Goal: Navigation & Orientation: Find specific page/section

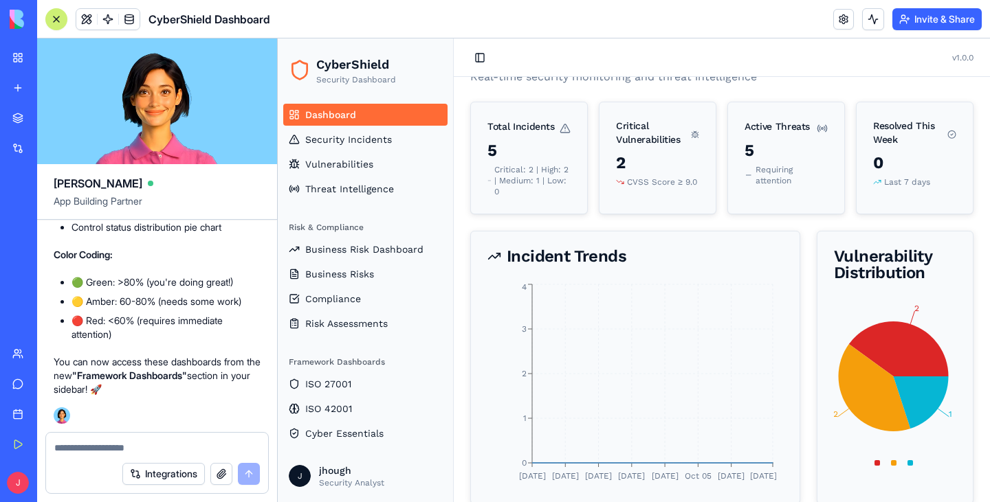
scroll to position [69, 0]
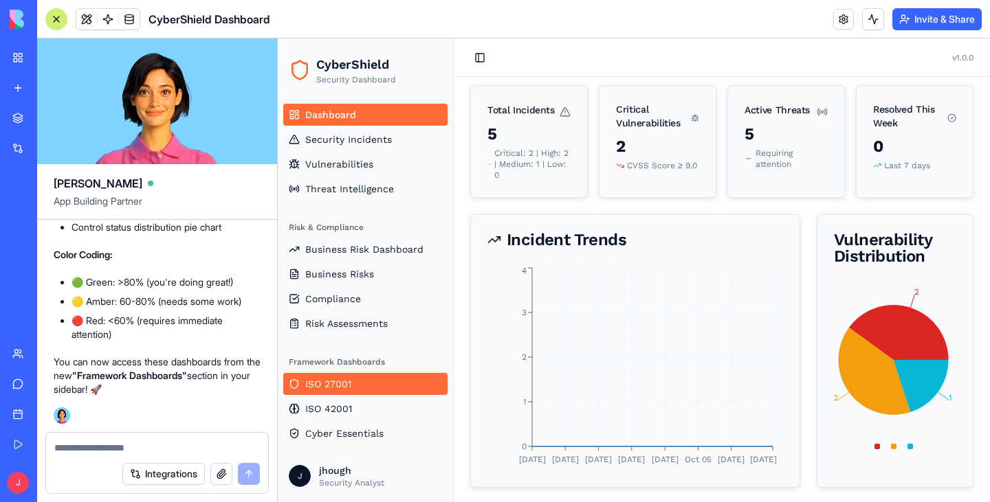
click at [319, 387] on span "ISO 27001" at bounding box center [328, 384] width 46 height 14
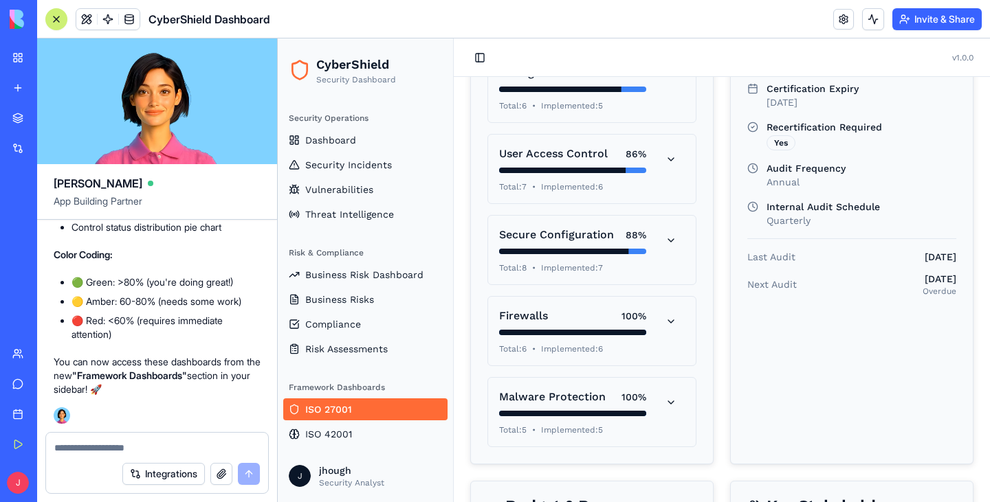
scroll to position [412, 0]
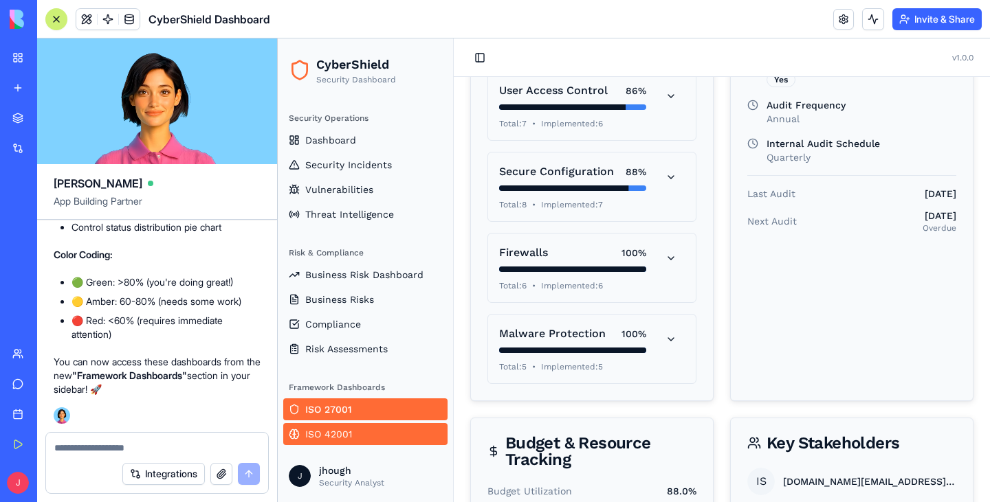
click at [348, 425] on link "ISO 42001" at bounding box center [365, 434] width 164 height 22
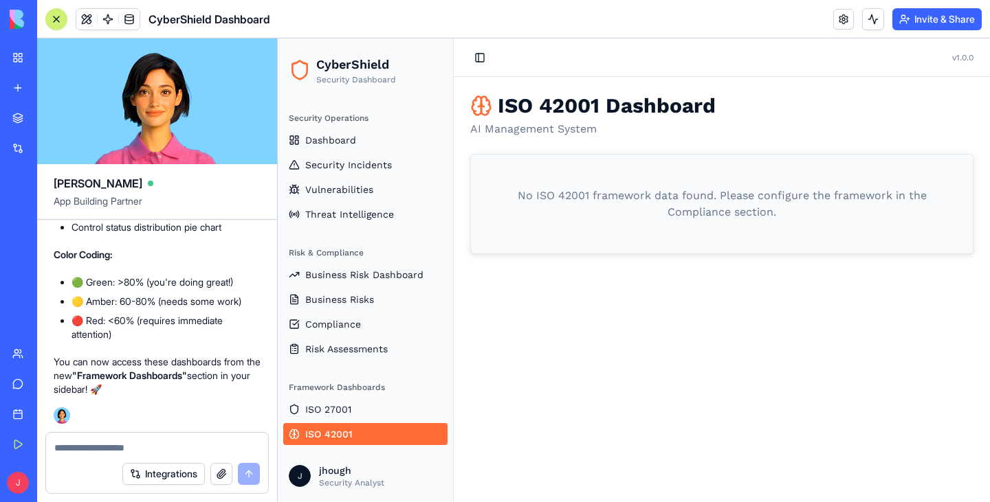
scroll to position [25, 0]
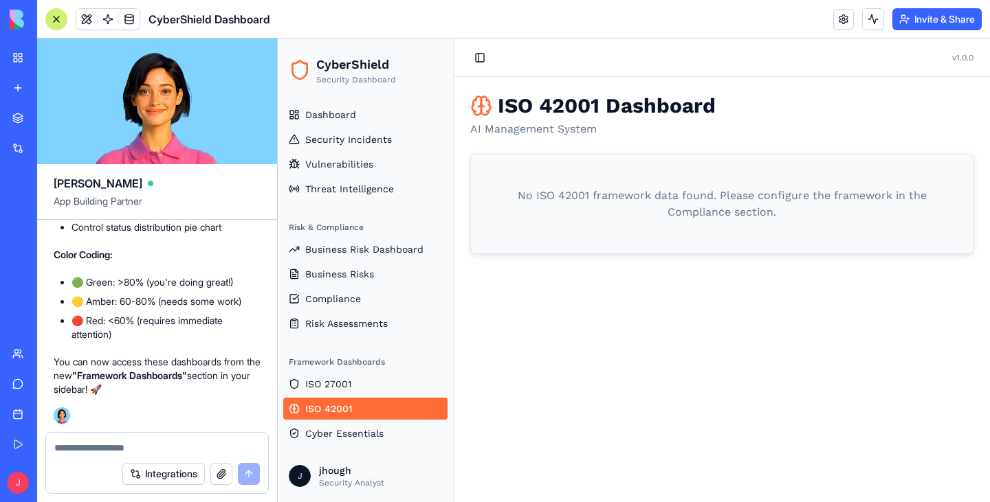
click at [131, 451] on textarea at bounding box center [157, 448] width 206 height 14
type textarea "**********"
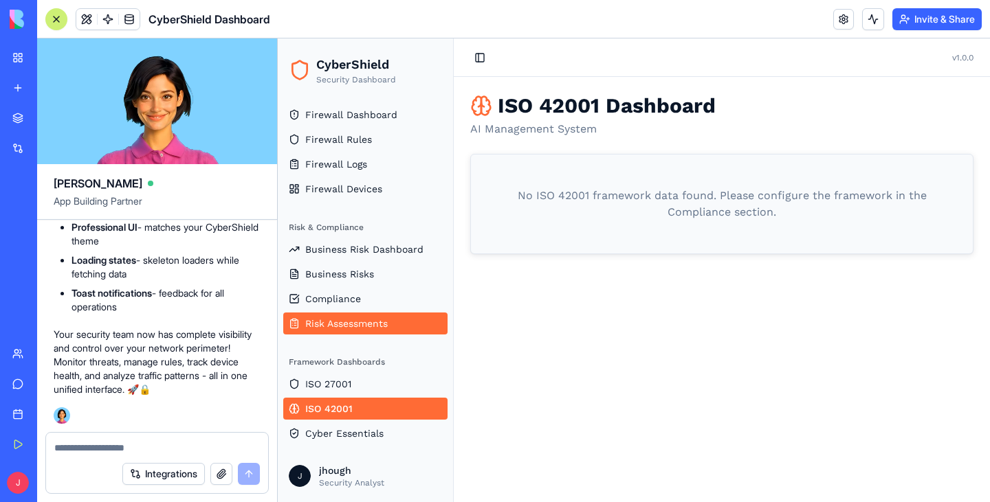
scroll to position [47, 0]
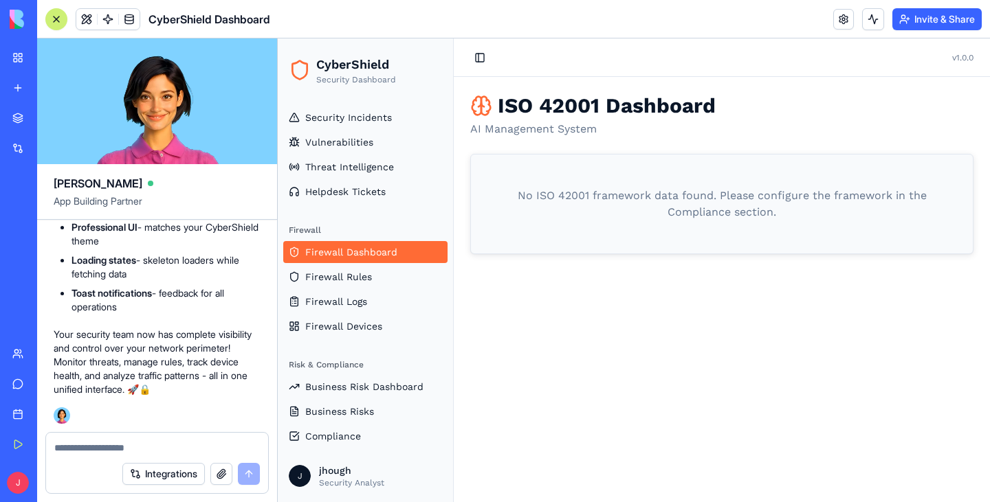
click at [362, 248] on span "Firewall Dashboard" at bounding box center [351, 252] width 92 height 14
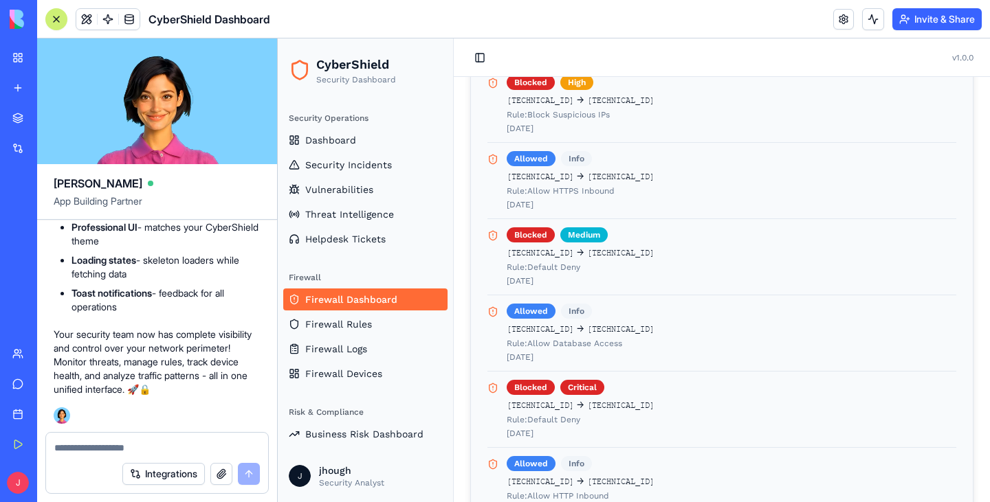
scroll to position [206, 0]
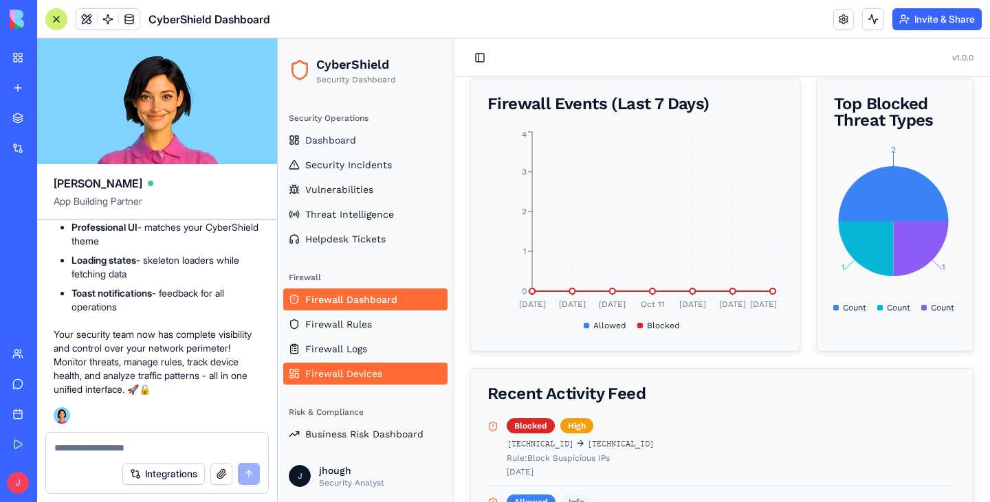
click at [367, 370] on span "Firewall Devices" at bounding box center [343, 374] width 77 height 14
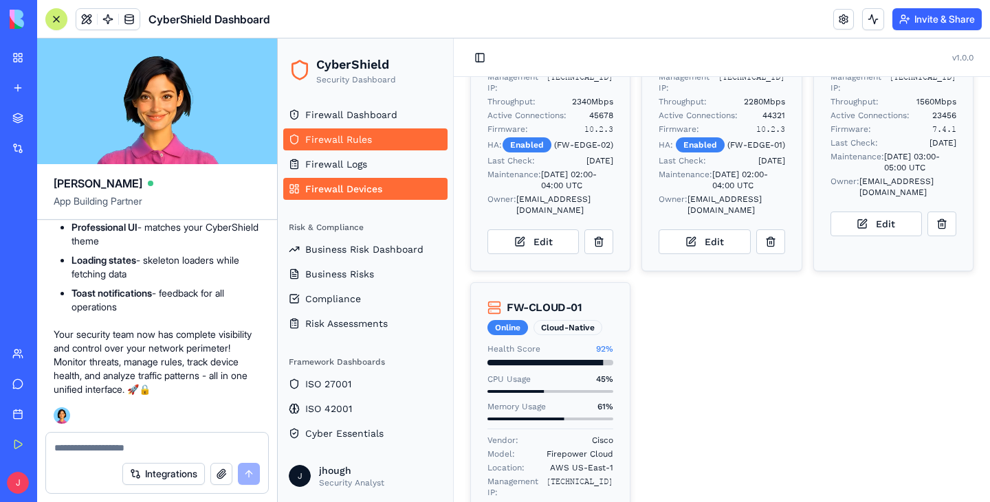
scroll to position [344, 0]
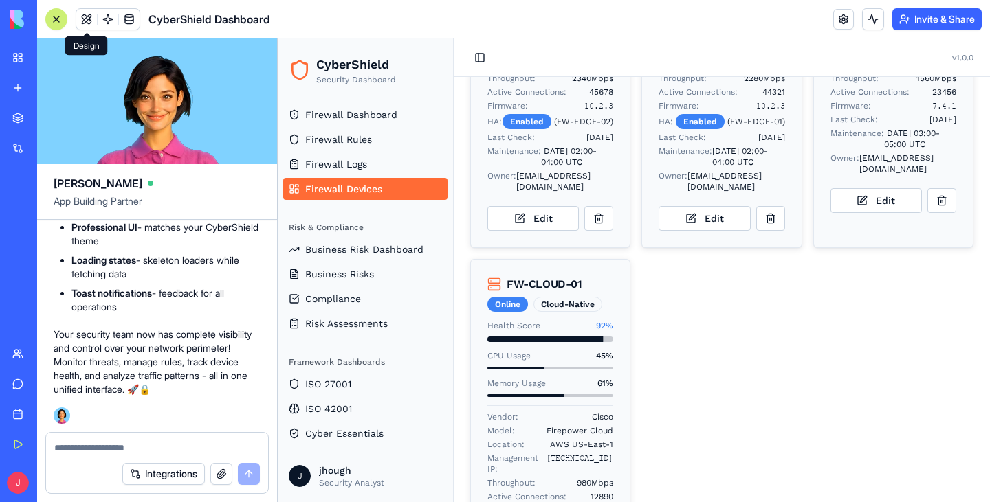
click at [93, 18] on span at bounding box center [86, 19] width 38 height 38
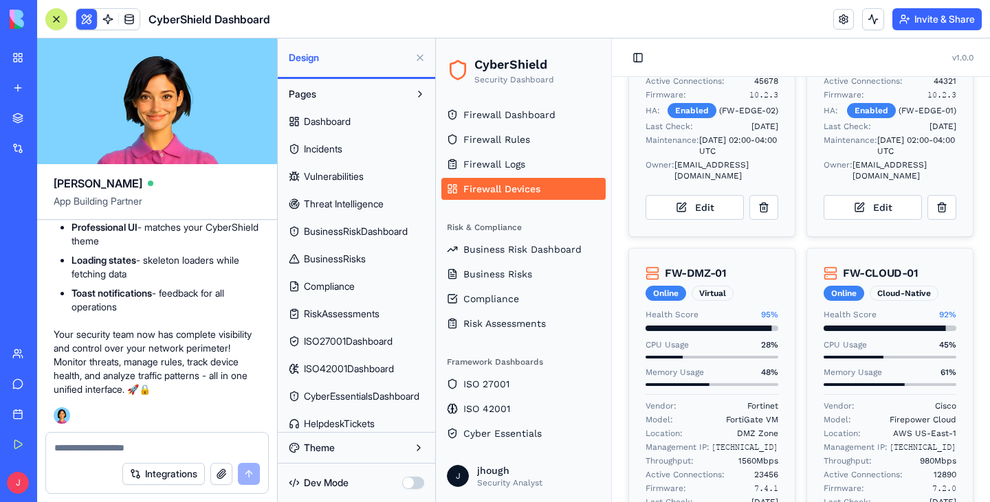
click at [93, 18] on button at bounding box center [86, 19] width 21 height 21
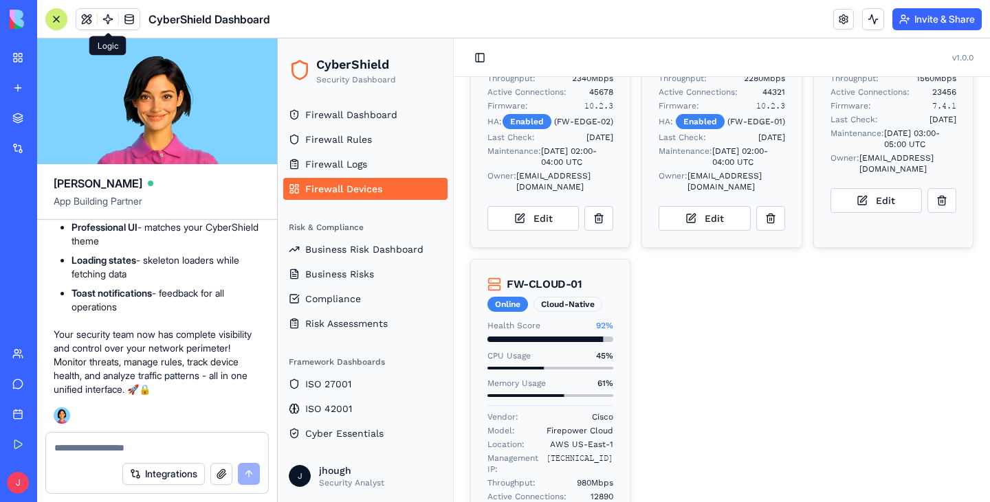
click at [107, 20] on link at bounding box center [108, 19] width 21 height 21
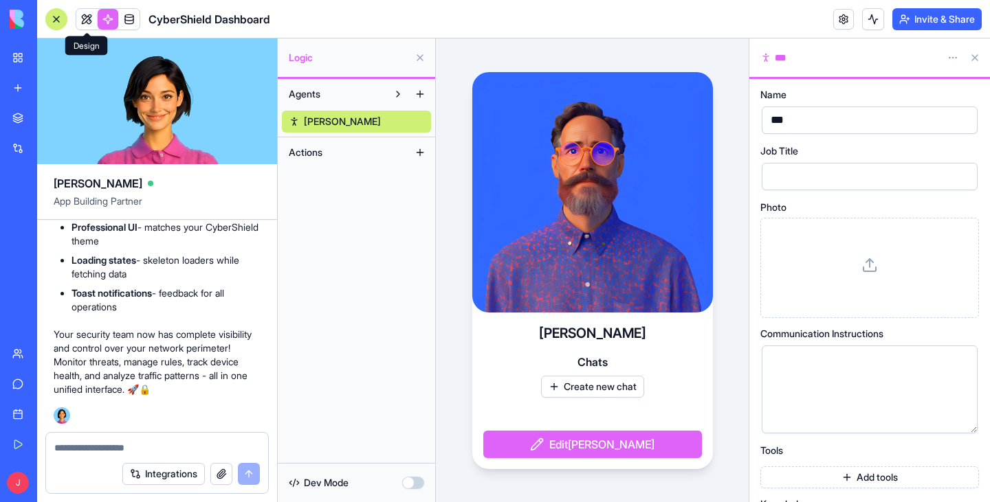
click at [87, 22] on link at bounding box center [86, 19] width 21 height 21
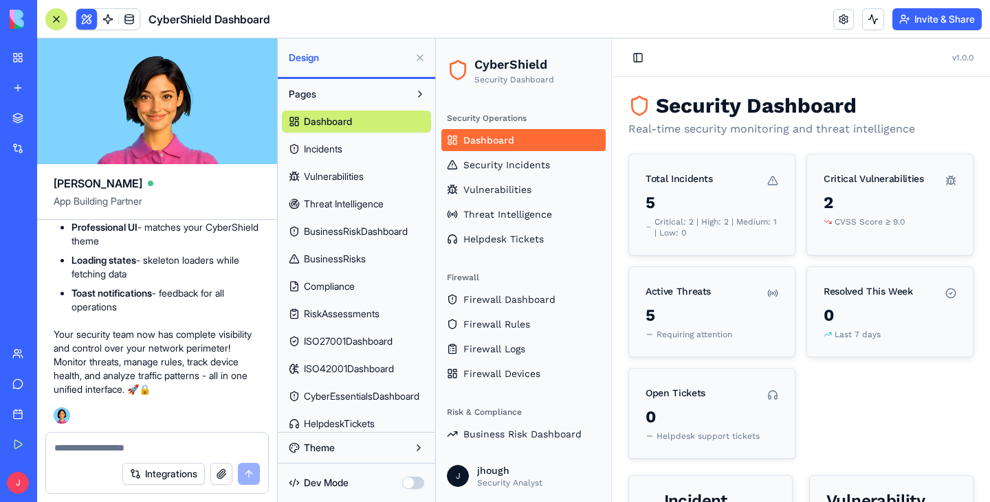
click at [414, 60] on button at bounding box center [420, 58] width 22 height 22
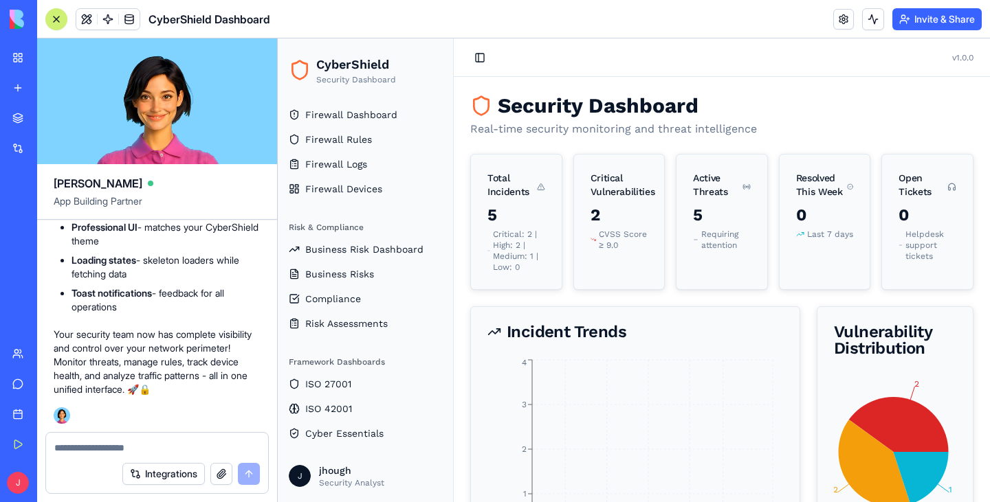
click at [345, 71] on span "CyberShield" at bounding box center [356, 64] width 80 height 19
click at [51, 217] on div "CyberShield Dashboard" at bounding box center [31, 215] width 38 height 14
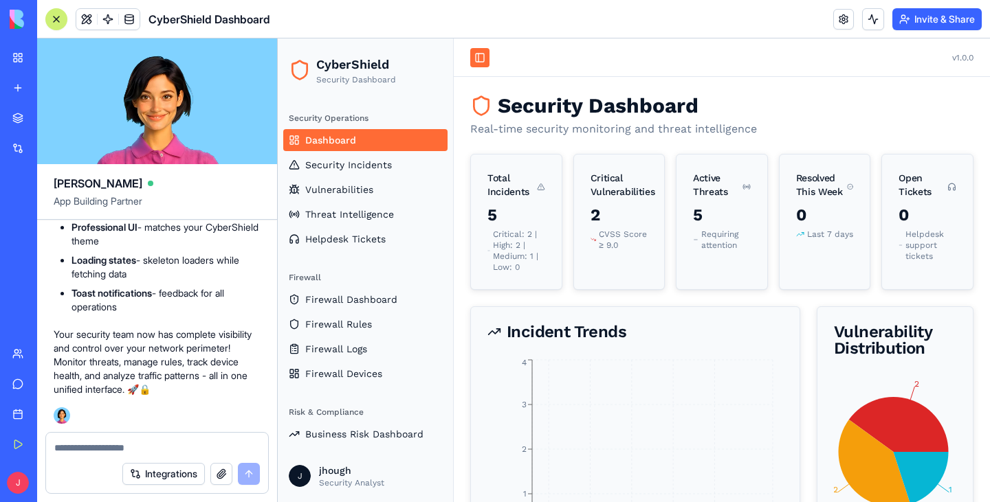
click at [480, 60] on button "Toggle Sidebar" at bounding box center [479, 57] width 19 height 19
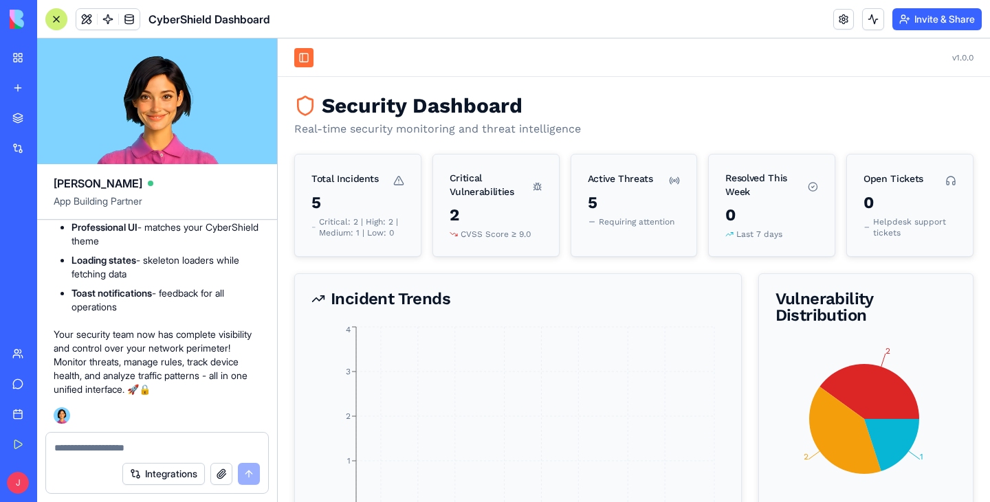
click at [309, 60] on button "Toggle Sidebar" at bounding box center [303, 57] width 19 height 19
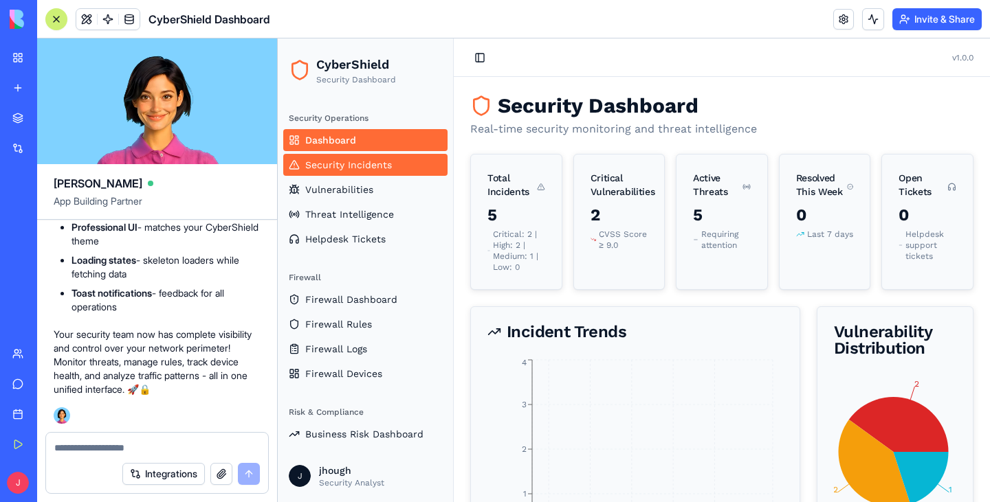
click at [348, 169] on span "Security Incidents" at bounding box center [348, 165] width 87 height 14
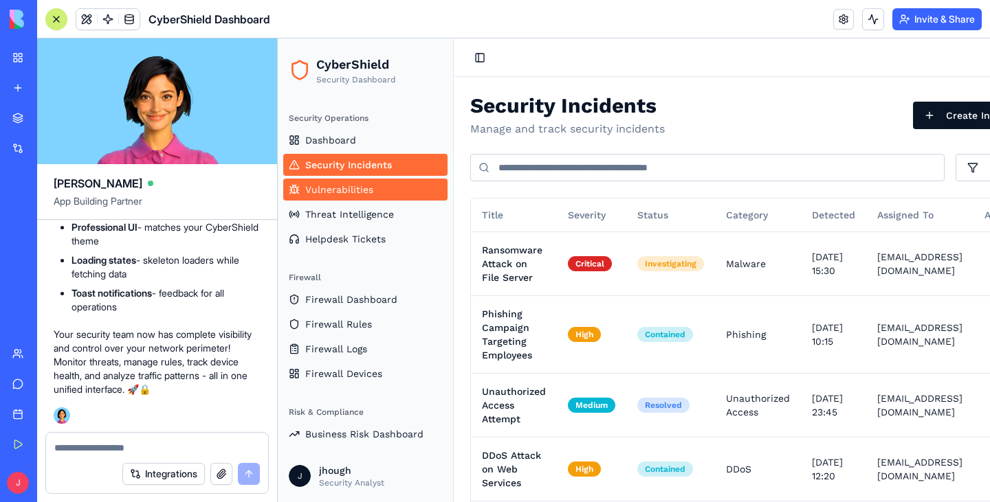
click at [332, 186] on span "Vulnerabilities" at bounding box center [339, 190] width 68 height 14
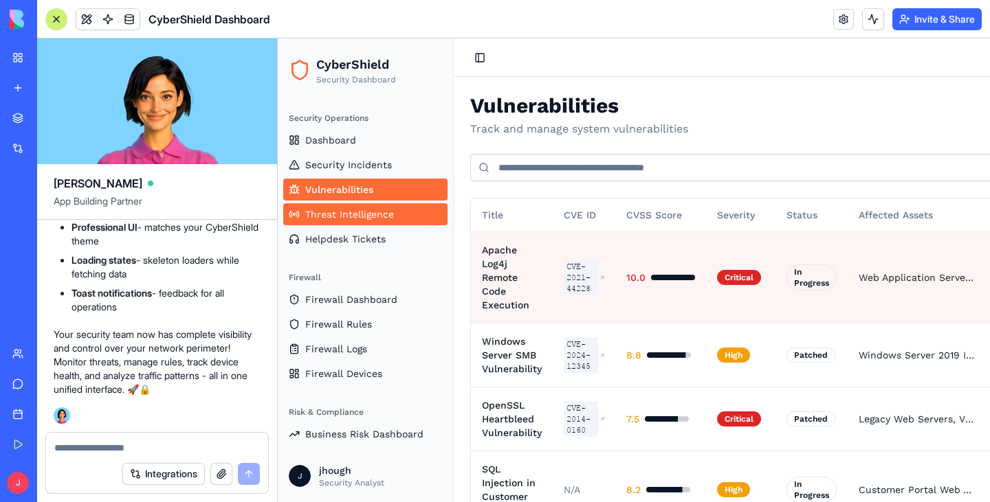
click at [322, 210] on span "Threat Intelligence" at bounding box center [349, 215] width 89 height 14
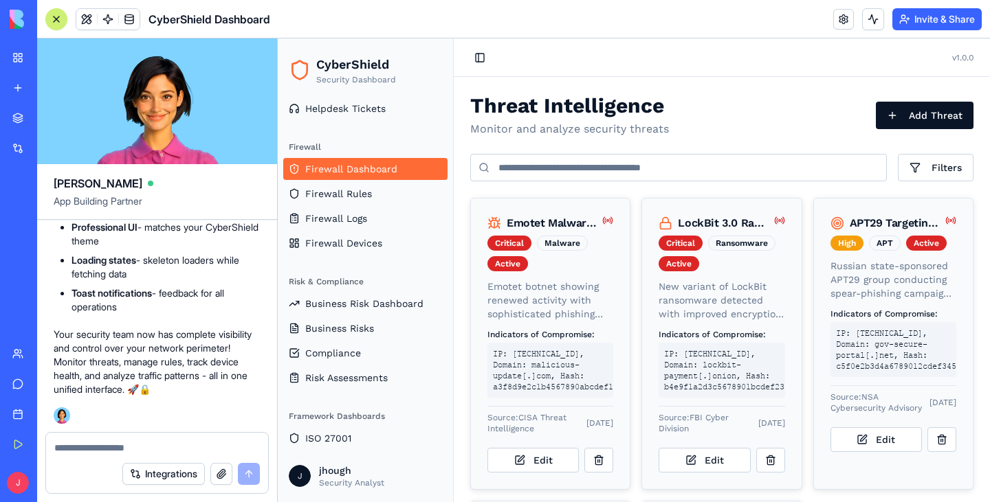
scroll to position [185, 0]
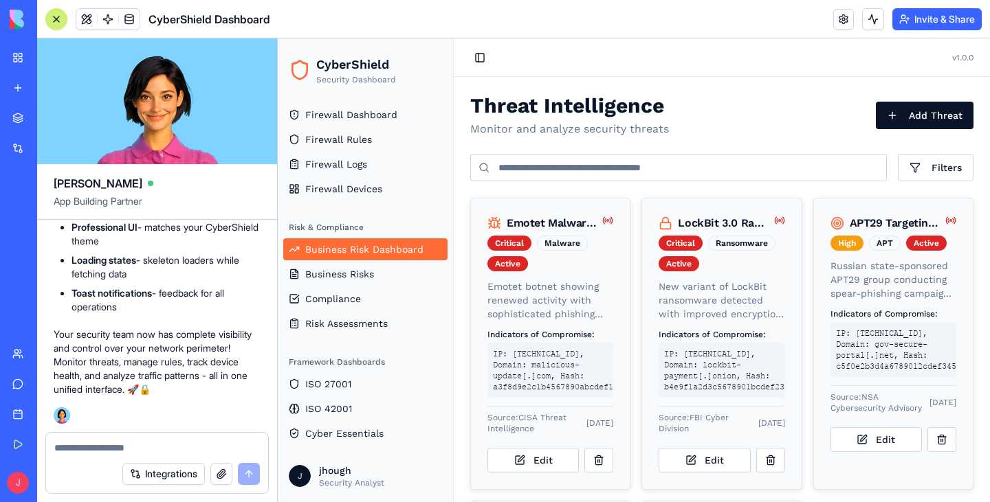
click at [342, 252] on span "Business Risk Dashboard" at bounding box center [364, 250] width 118 height 14
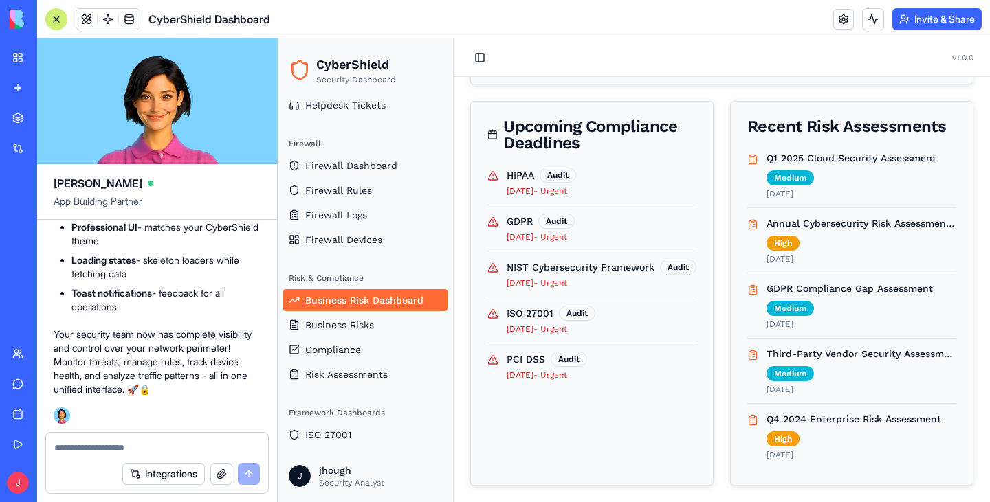
scroll to position [185, 0]
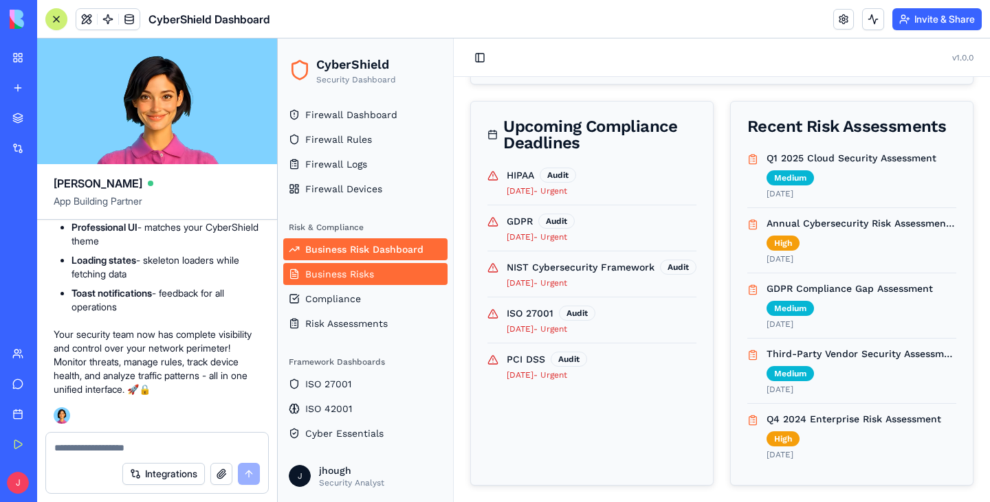
click at [359, 269] on span "Business Risks" at bounding box center [339, 274] width 69 height 14
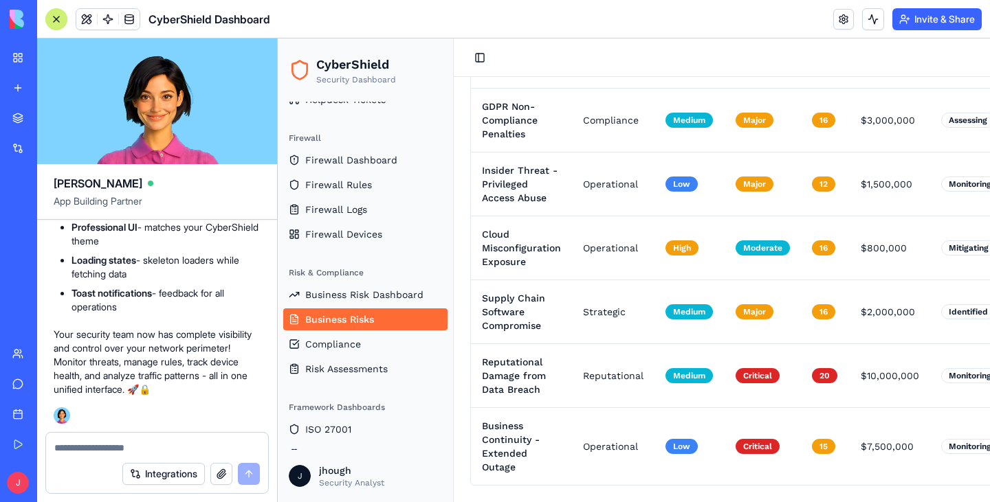
scroll to position [185, 0]
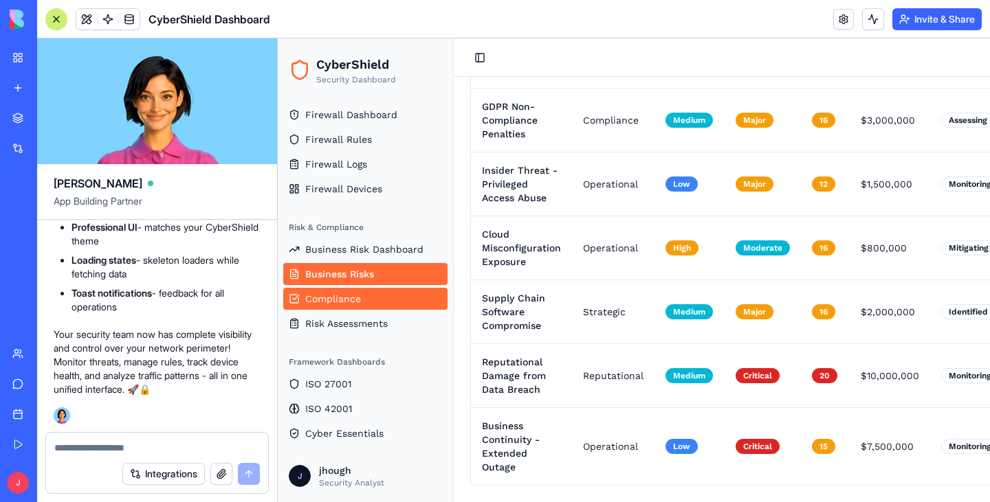
click at [357, 297] on span "Compliance" at bounding box center [333, 299] width 56 height 14
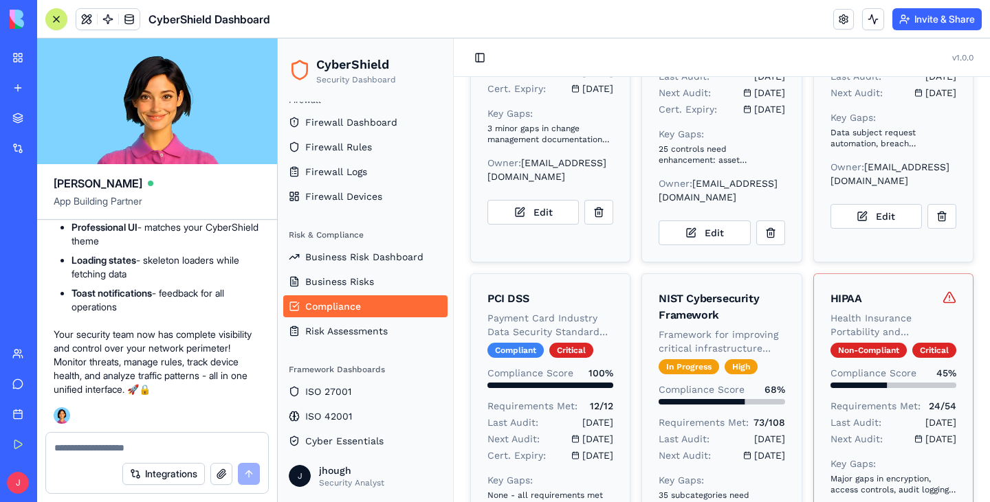
scroll to position [185, 0]
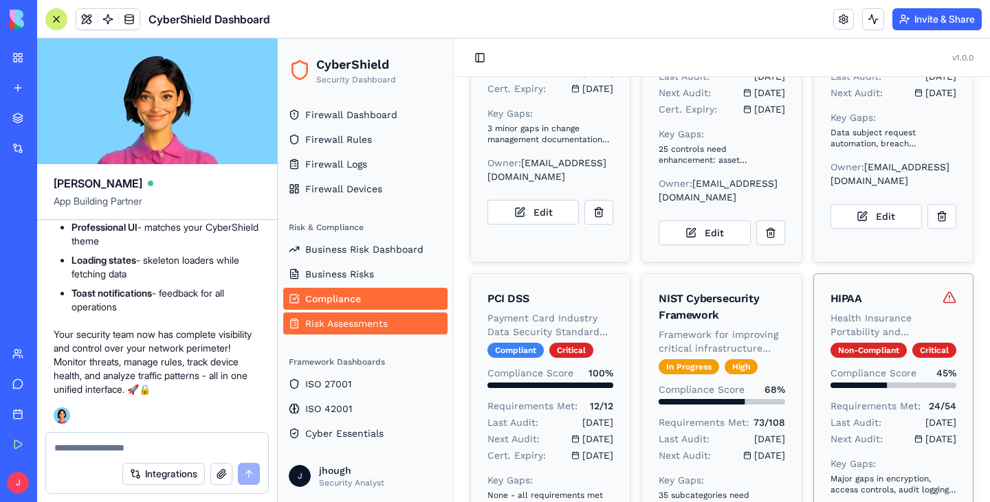
click at [337, 326] on span "Risk Assessments" at bounding box center [346, 324] width 82 height 14
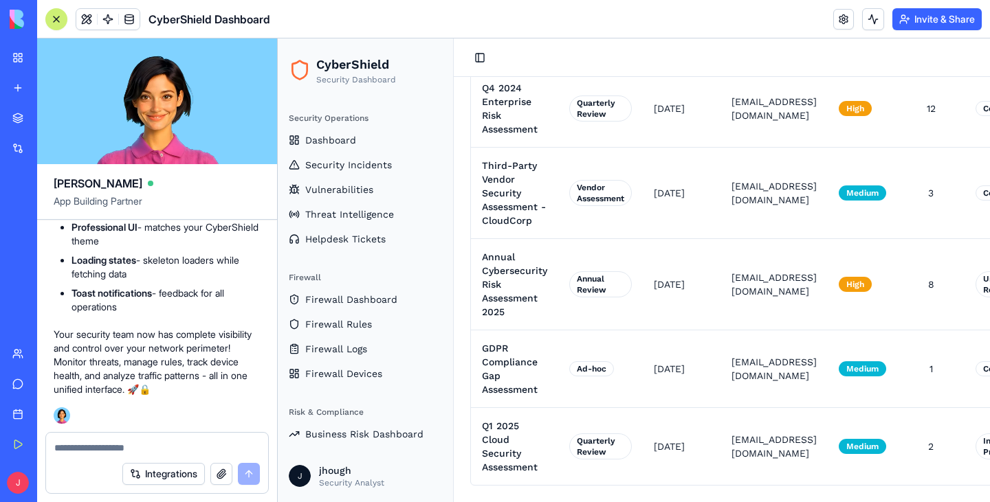
scroll to position [185, 0]
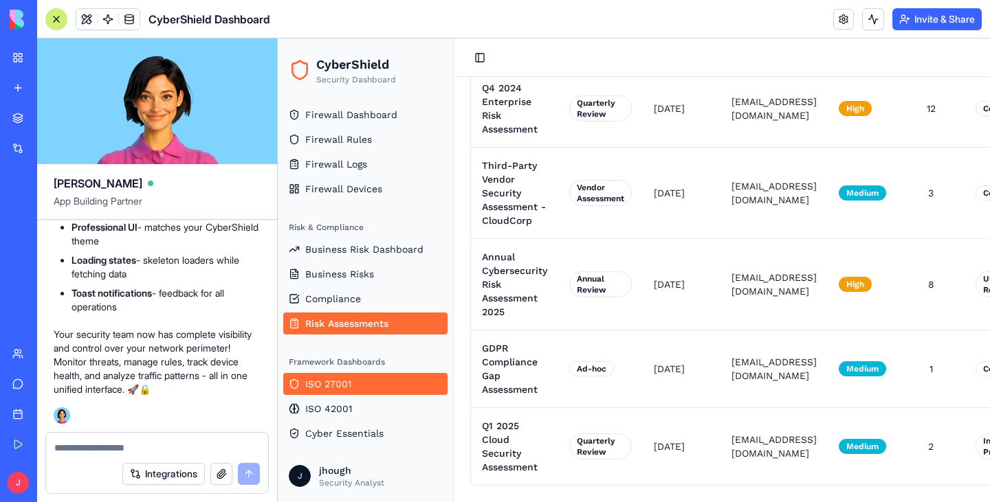
click at [384, 381] on link "ISO 27001" at bounding box center [365, 384] width 164 height 22
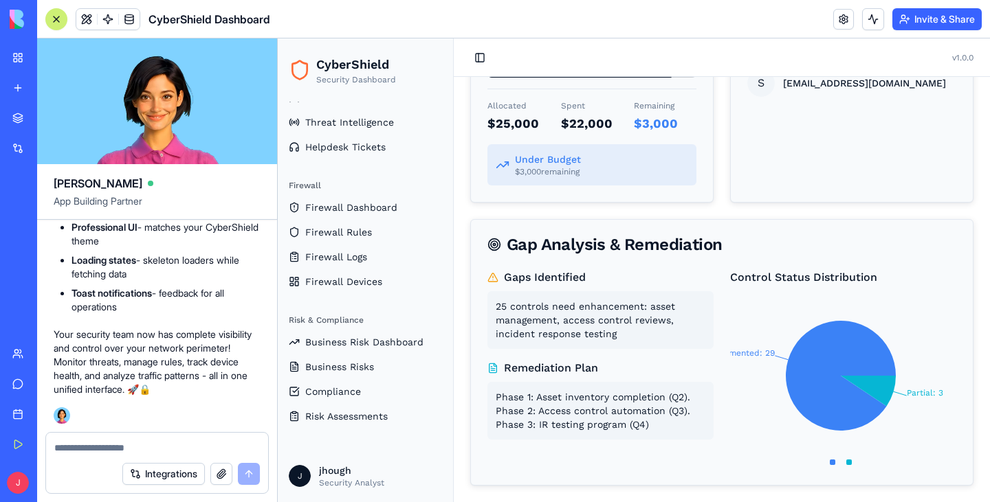
scroll to position [185, 0]
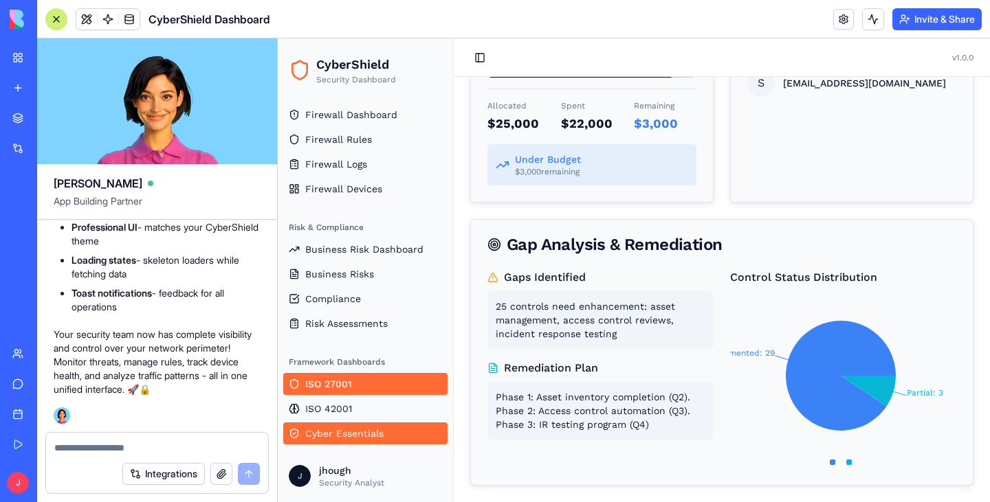
click at [359, 429] on span "Cyber Essentials" at bounding box center [344, 434] width 78 height 14
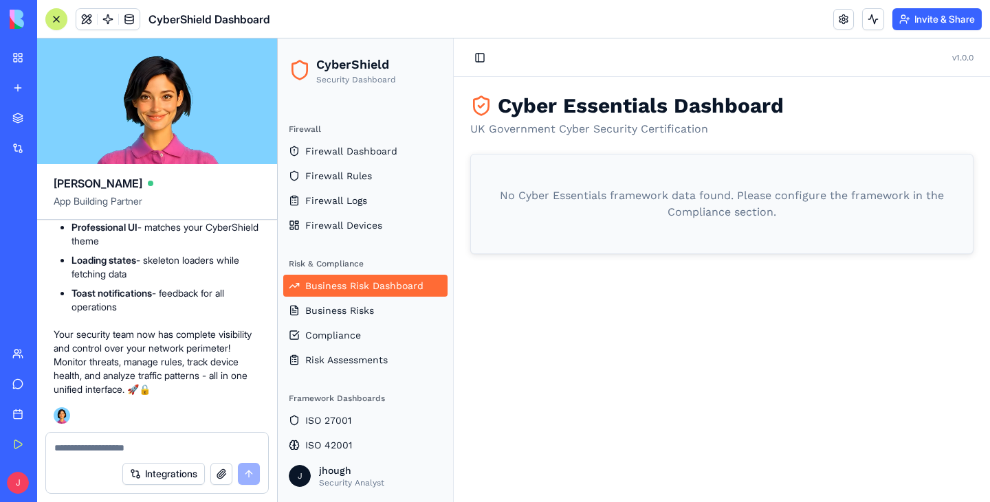
scroll to position [185, 0]
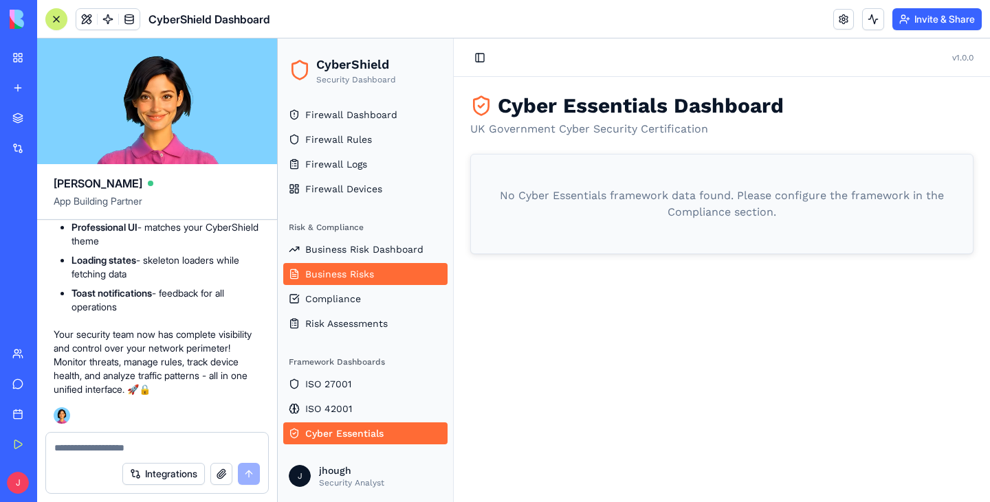
click at [395, 278] on link "Business Risks" at bounding box center [365, 274] width 164 height 22
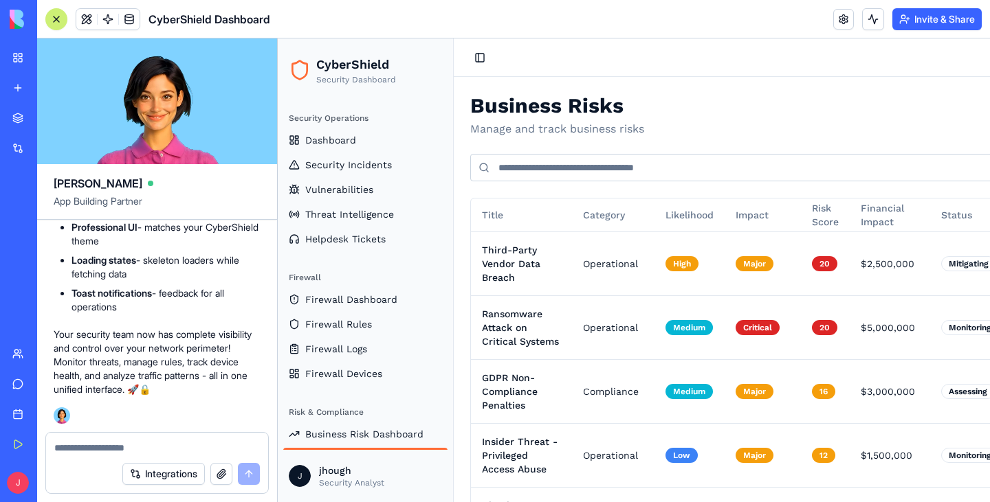
click at [19, 247] on div "AI Logo Generator" at bounding box center [15, 245] width 7 height 14
click at [51, 209] on div "CyberShield Dashboard" at bounding box center [31, 215] width 38 height 14
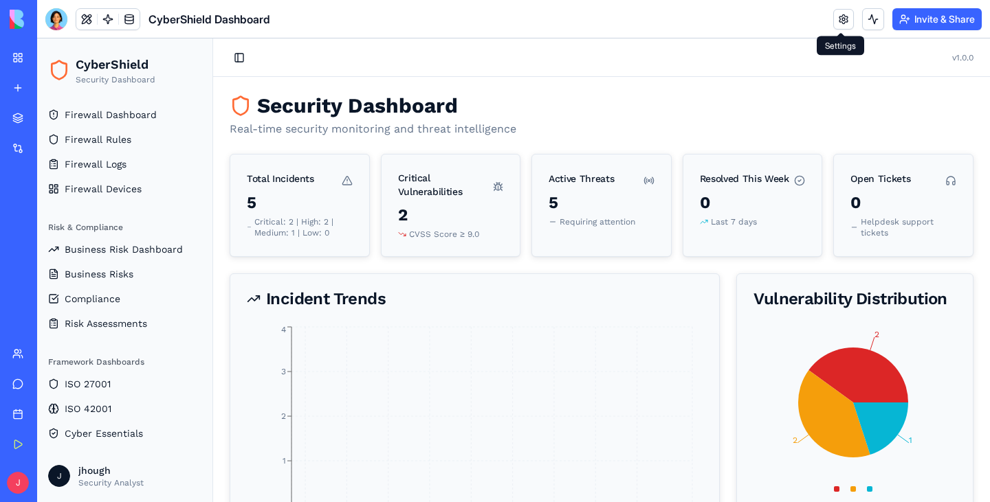
click at [845, 18] on link at bounding box center [843, 19] width 21 height 21
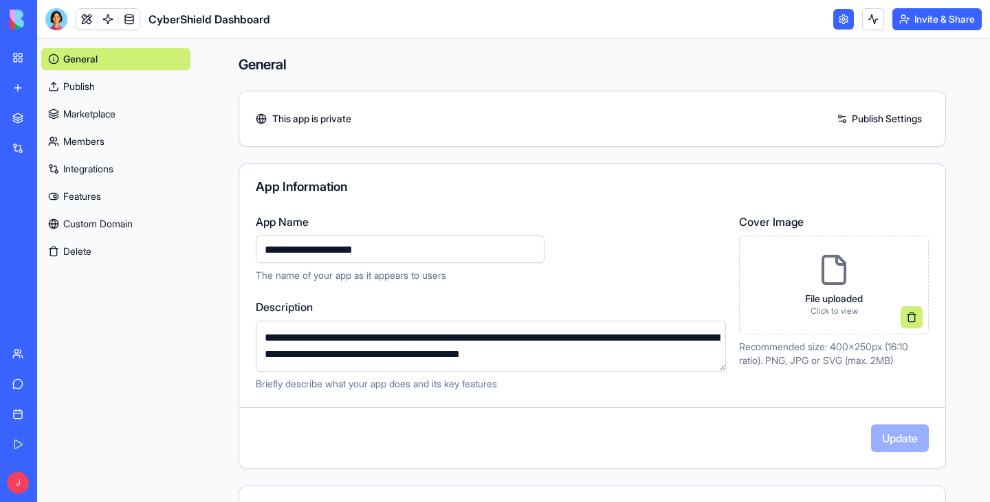
click at [96, 166] on link "Integrations" at bounding box center [115, 169] width 149 height 22
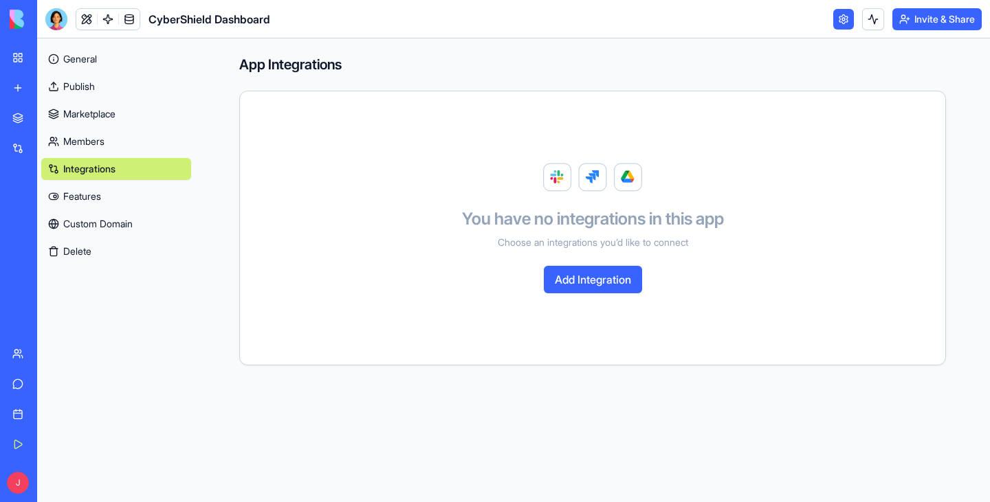
click at [94, 194] on link "Features" at bounding box center [116, 197] width 150 height 22
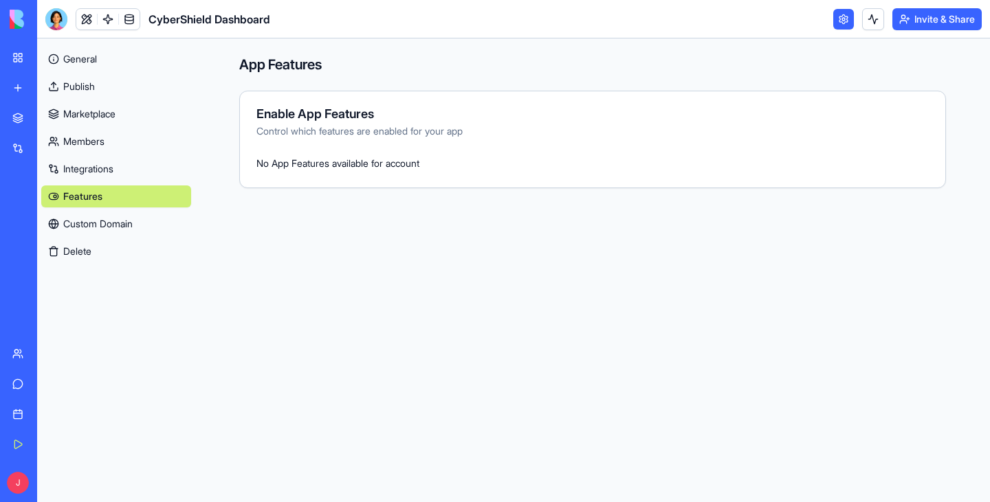
click at [83, 215] on link "Custom Domain" at bounding box center [116, 224] width 150 height 22
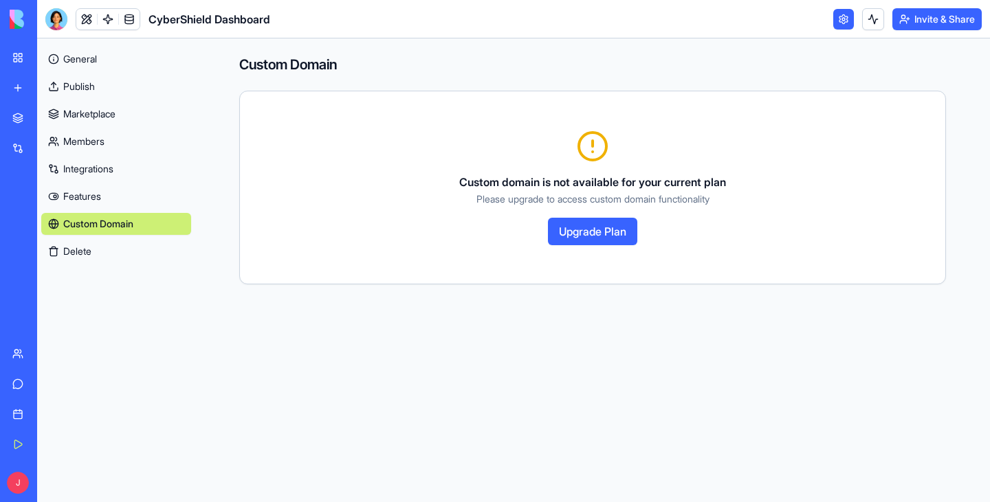
click at [84, 63] on link "General" at bounding box center [116, 59] width 150 height 22
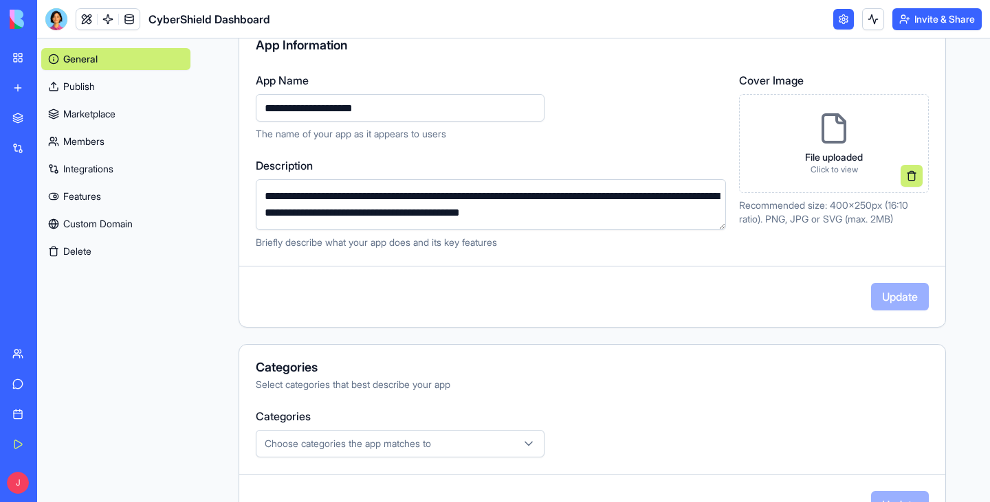
scroll to position [275, 0]
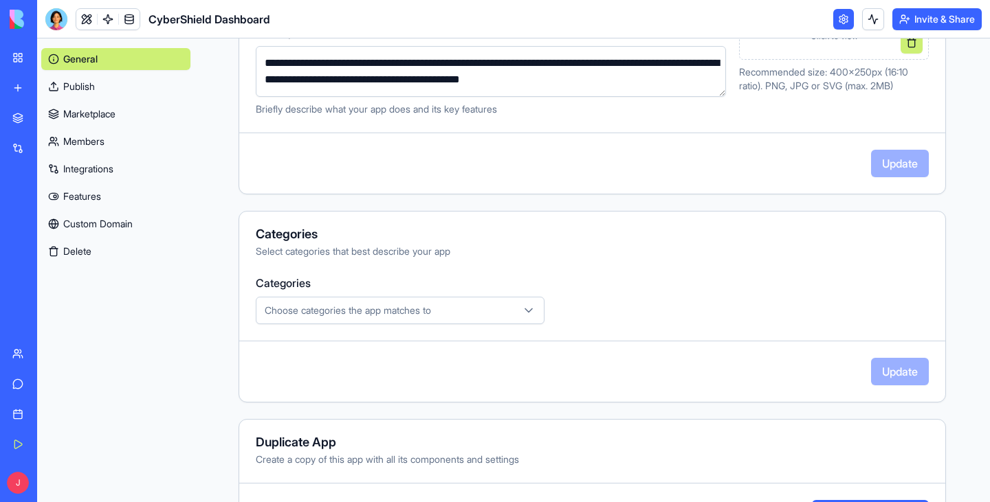
click at [93, 201] on link "Features" at bounding box center [115, 197] width 149 height 22
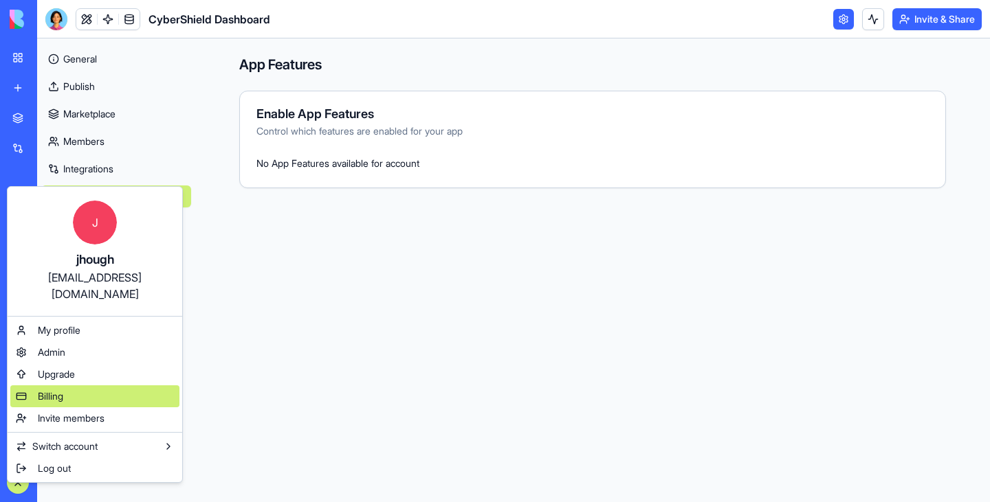
click at [61, 386] on div "Billing" at bounding box center [94, 397] width 169 height 22
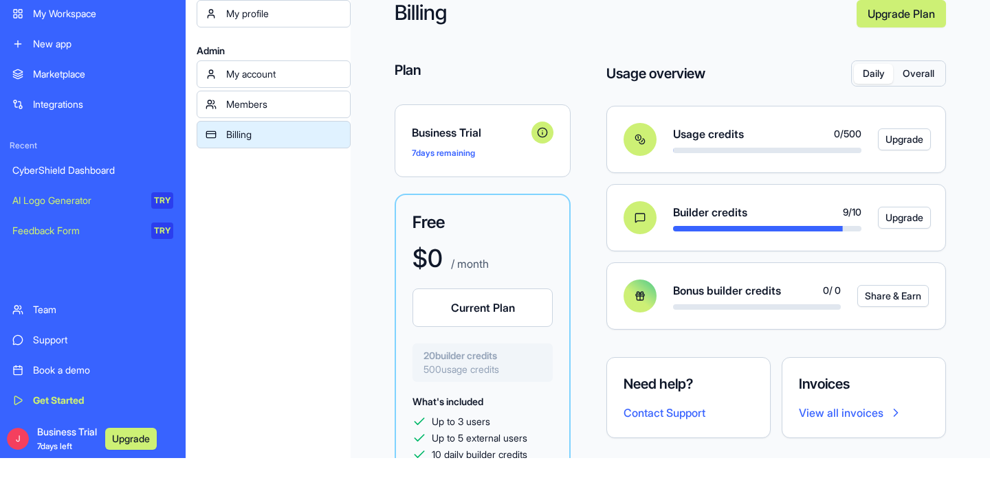
scroll to position [107, 0]
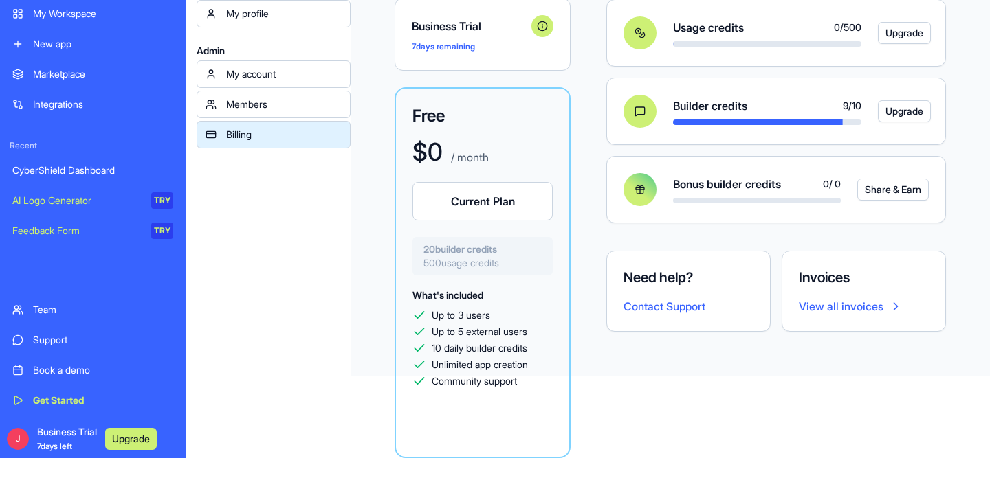
click at [218, 384] on div "My profile Admin My account Members Billing" at bounding box center [274, 251] width 154 height 502
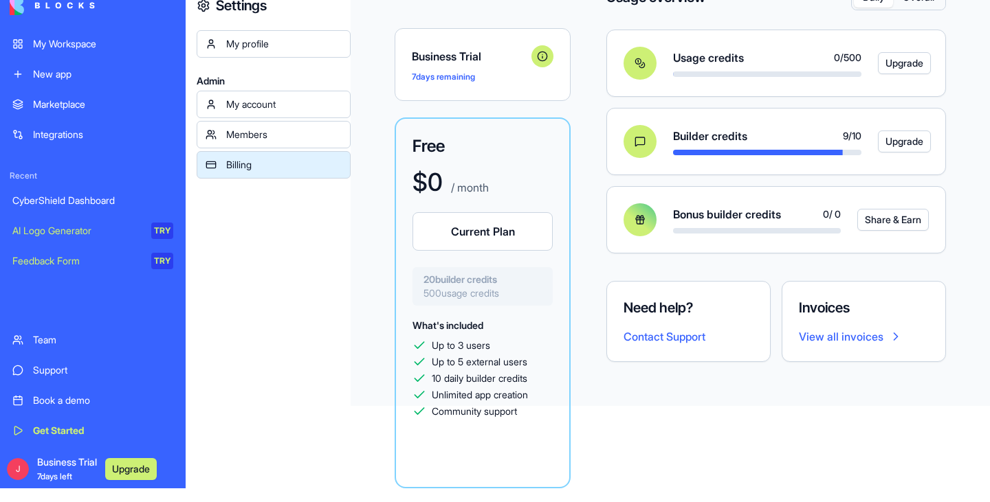
scroll to position [0, 0]
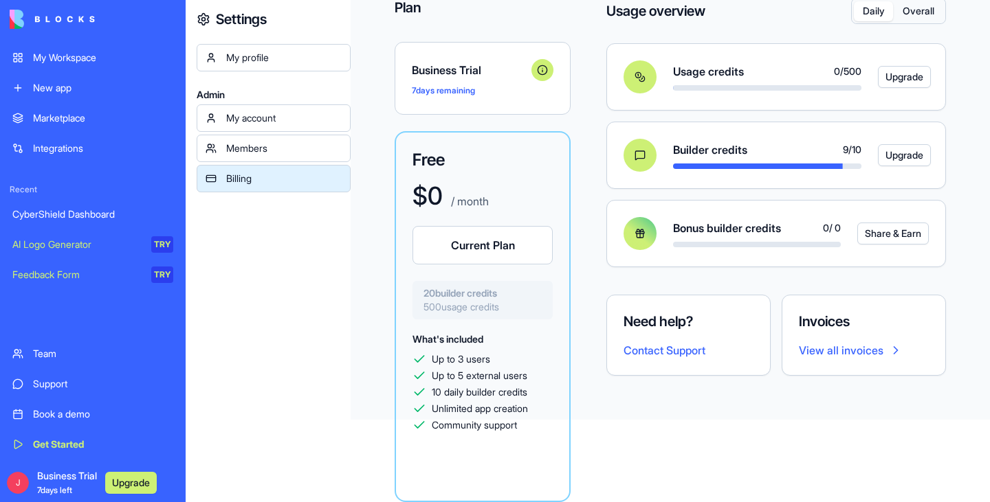
click at [78, 87] on div "New app" at bounding box center [103, 88] width 140 height 14
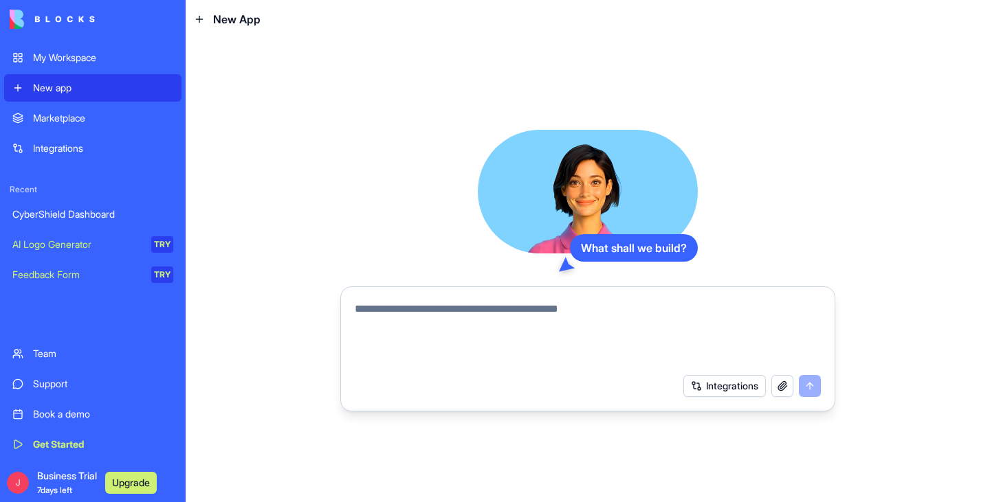
click at [788, 389] on button "button" at bounding box center [782, 386] width 22 height 22
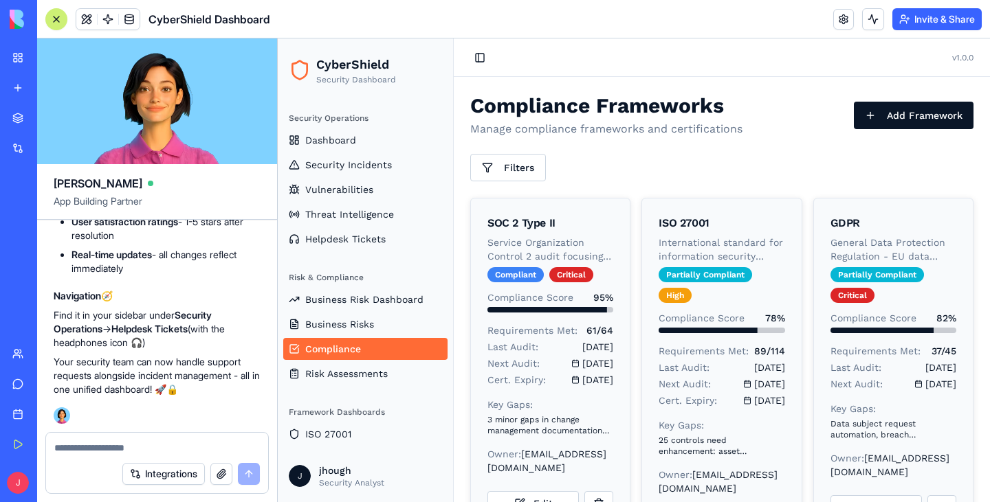
scroll to position [8863, 0]
click at [76, 447] on textarea at bounding box center [157, 448] width 206 height 14
type textarea "***"
click at [241, 468] on button "submit" at bounding box center [249, 474] width 22 height 22
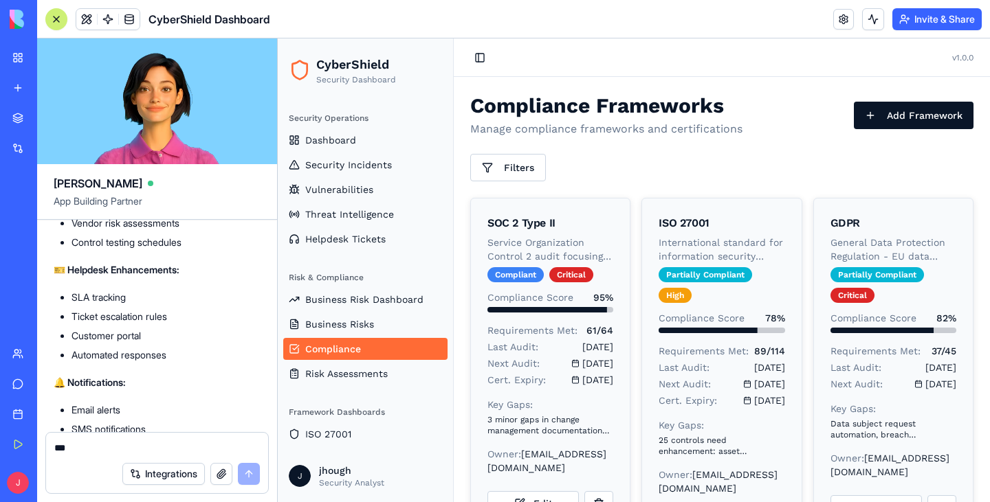
scroll to position [9311, 0]
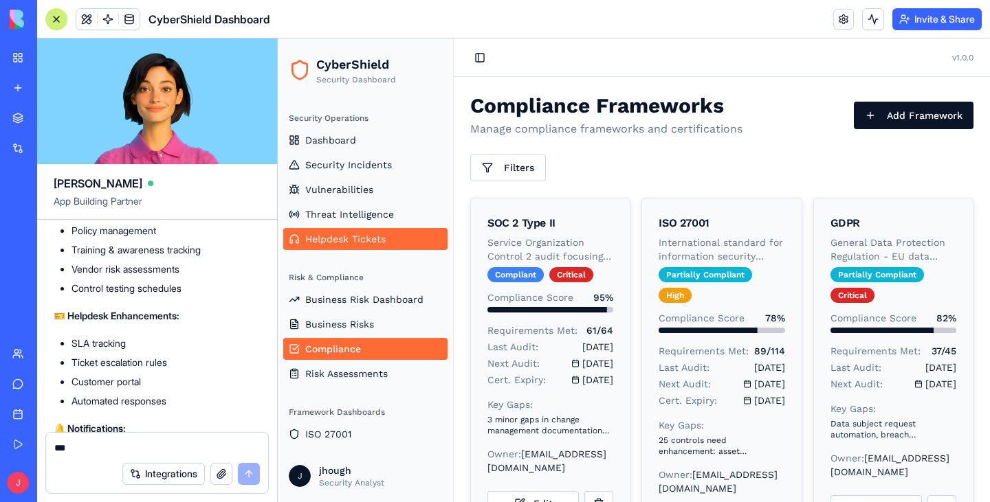
click at [377, 233] on span "Helpdesk Tickets" at bounding box center [345, 239] width 80 height 14
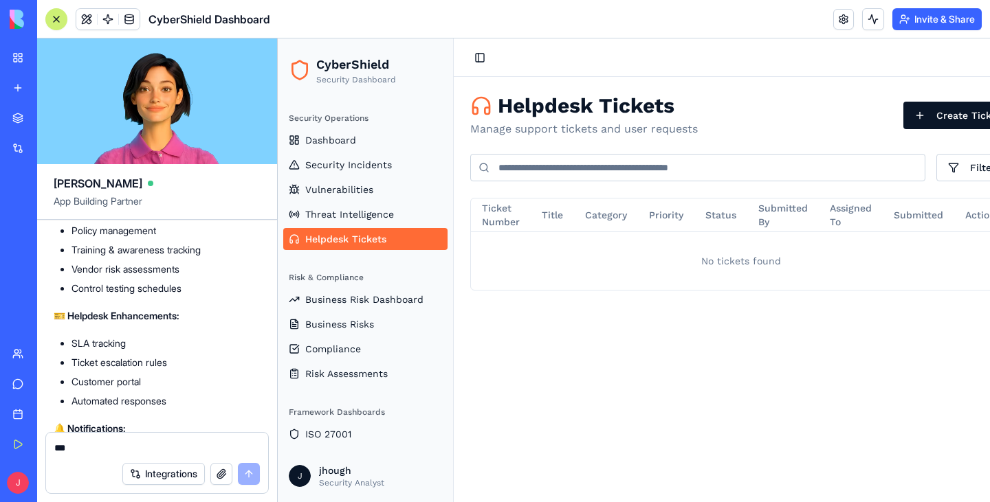
click at [102, 442] on textarea "***" at bounding box center [157, 448] width 206 height 14
type textarea "**********"
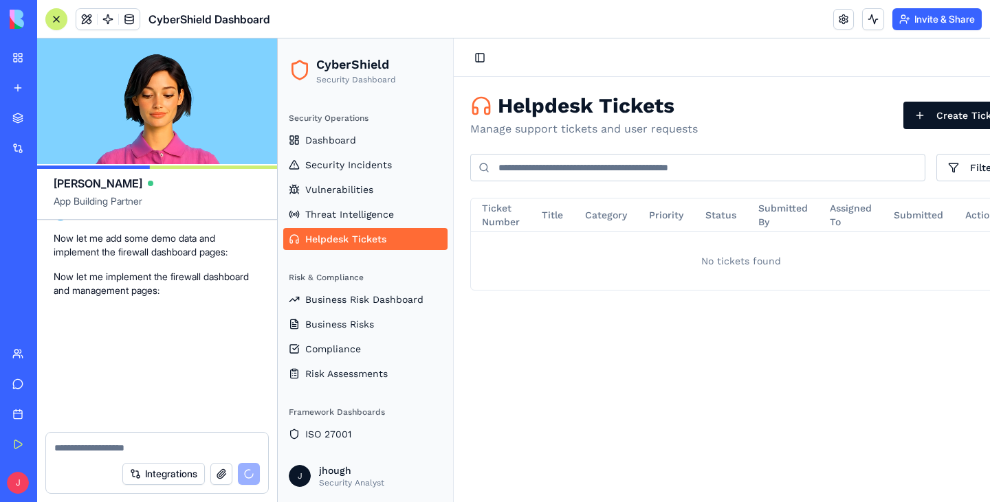
scroll to position [10122, 0]
